Goal: Information Seeking & Learning: Learn about a topic

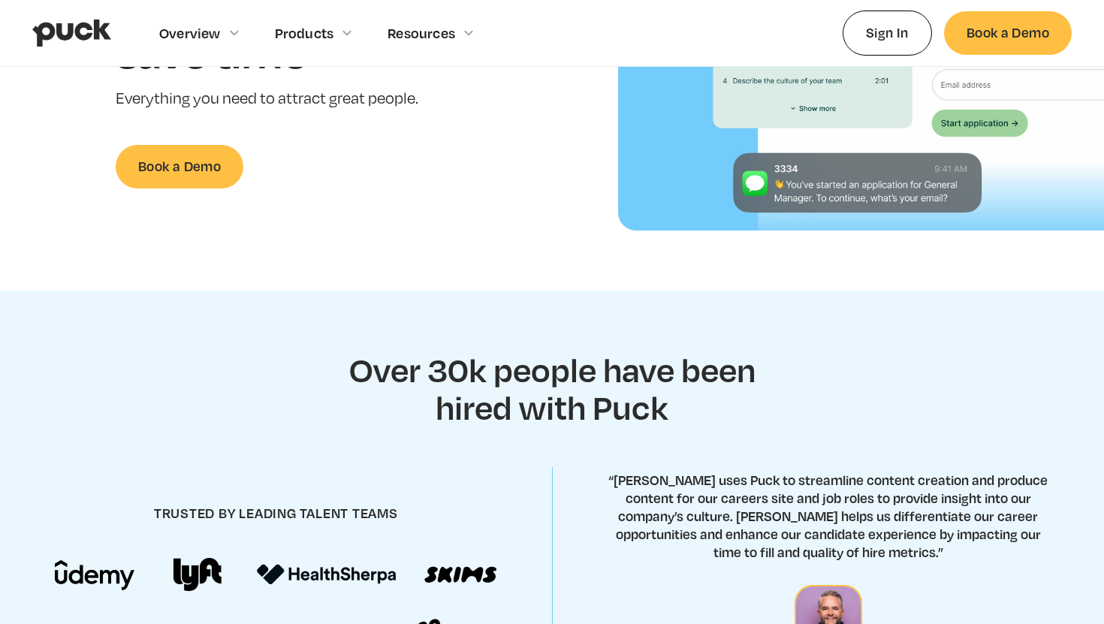
scroll to position [77, 0]
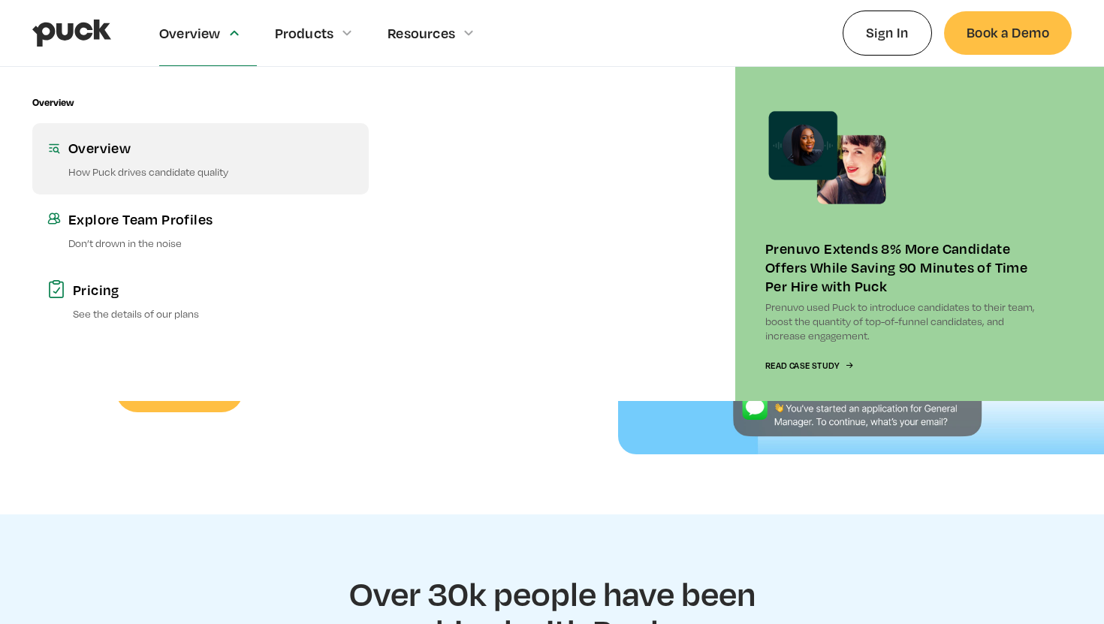
click at [126, 147] on div "Overview" at bounding box center [210, 147] width 285 height 19
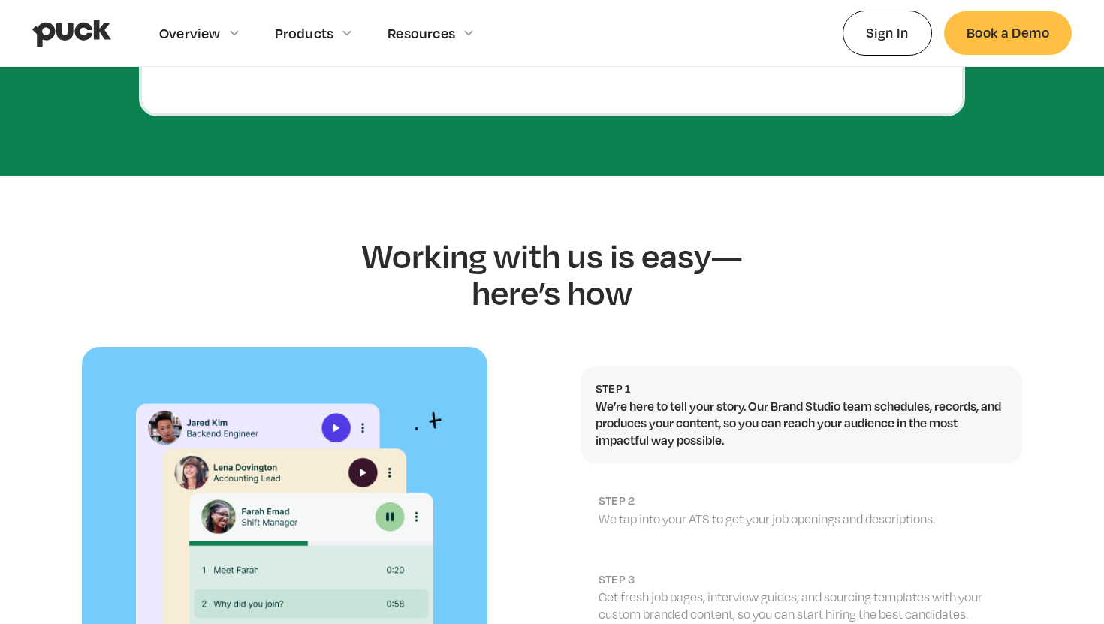
scroll to position [938, 0]
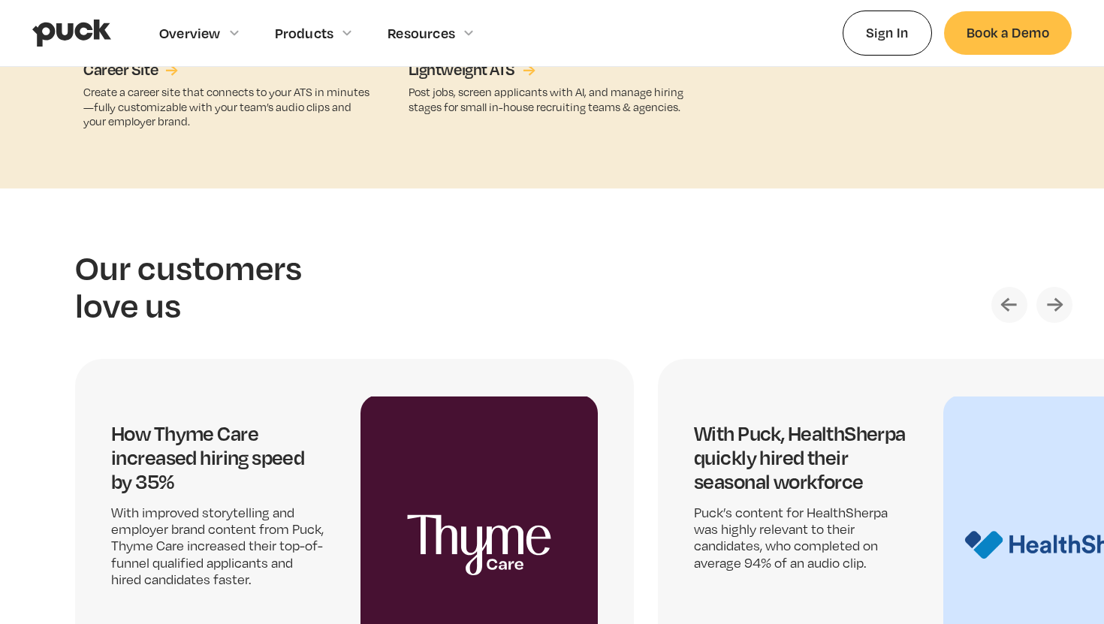
scroll to position [2732, 0]
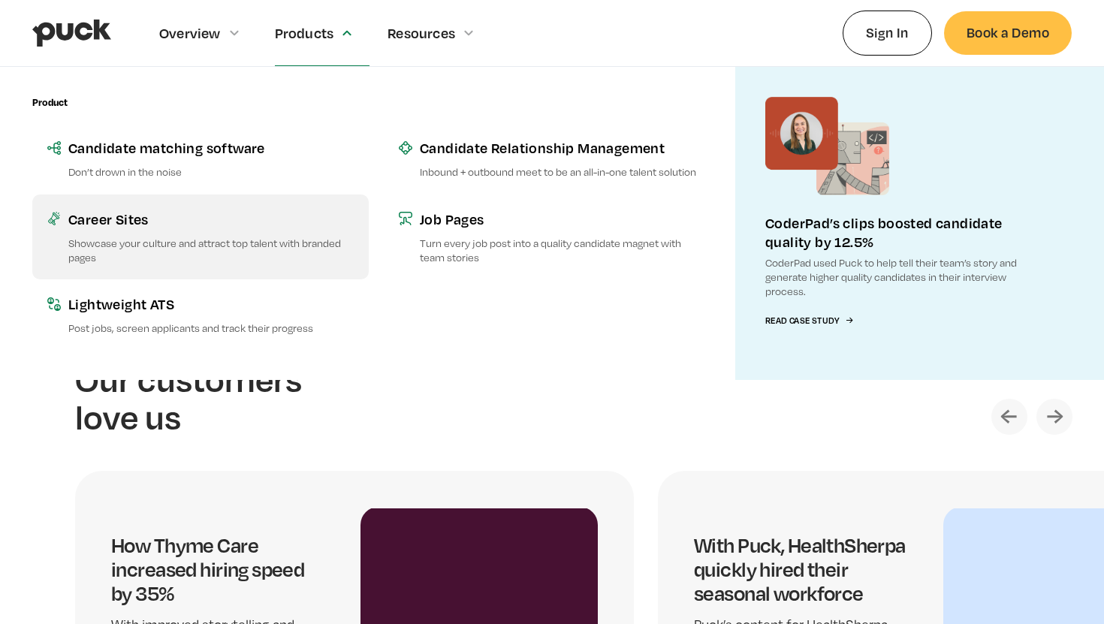
click at [122, 234] on link "Career Sites Showcase your culture and attract top talent with branded pages" at bounding box center [200, 237] width 337 height 85
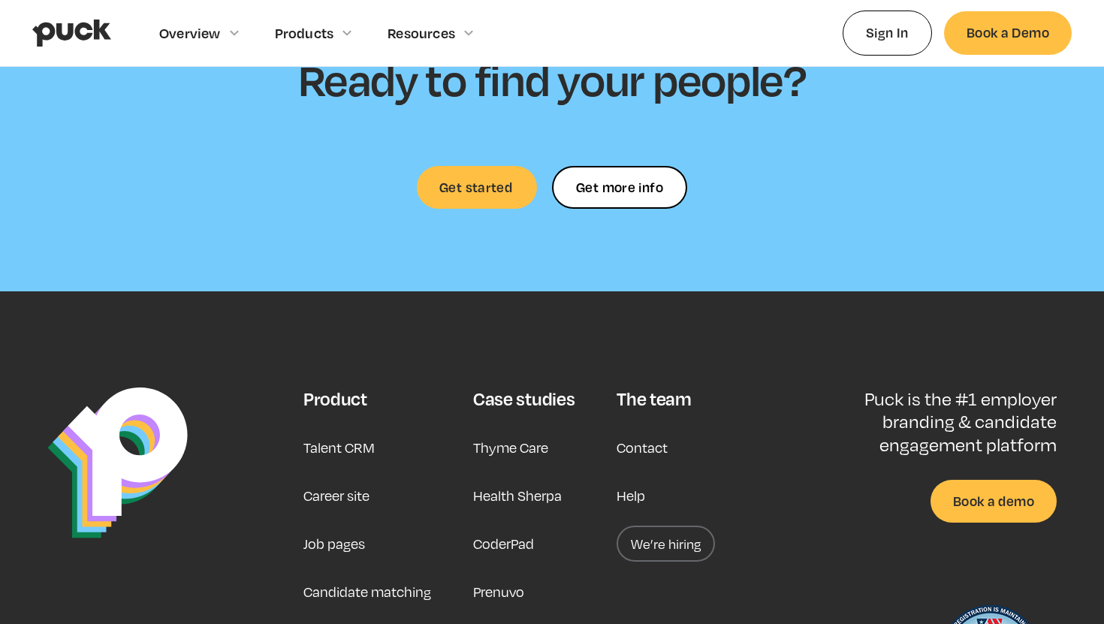
scroll to position [4514, 0]
